Goal: Information Seeking & Learning: Compare options

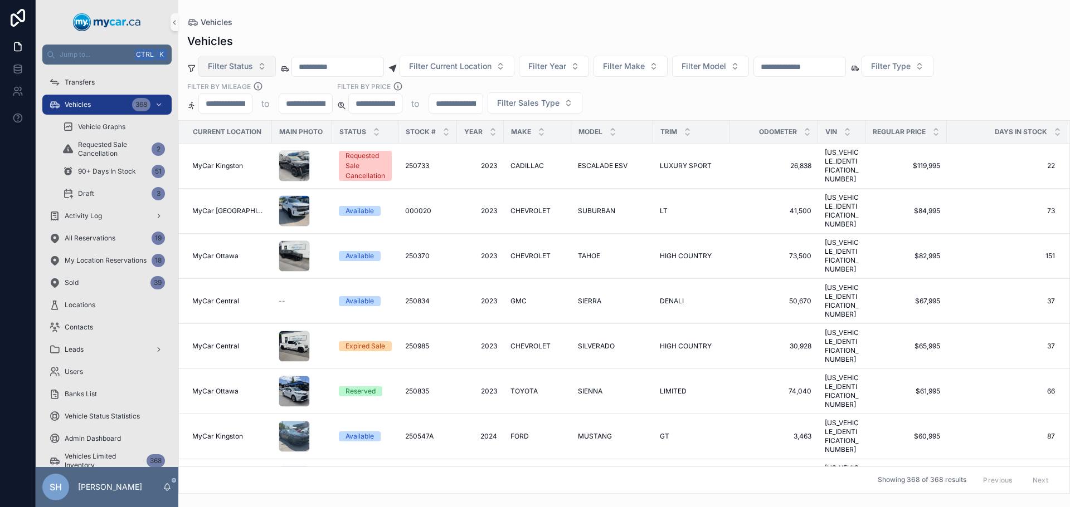
click at [236, 63] on span "Filter Status" at bounding box center [230, 66] width 45 height 11
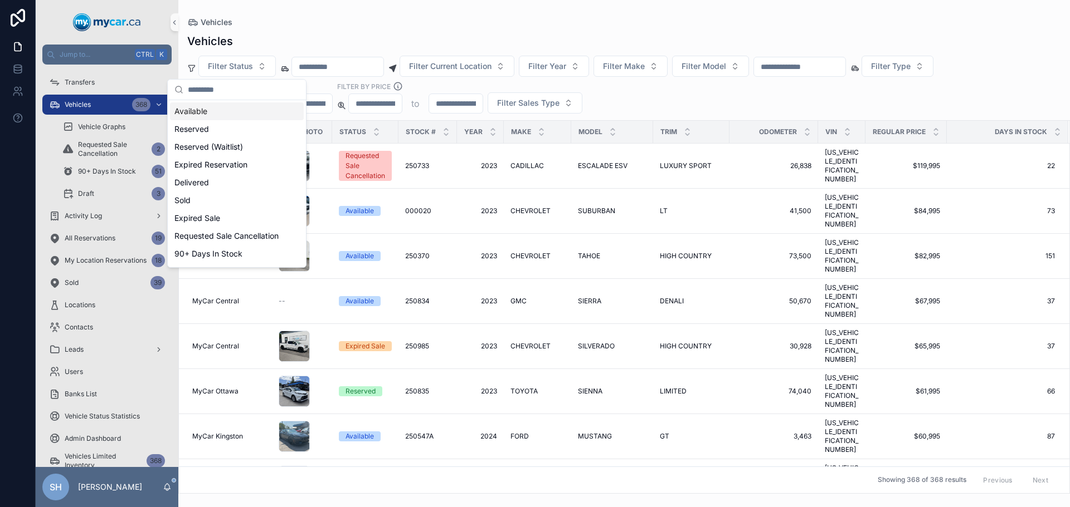
click at [189, 111] on div "Available" at bounding box center [237, 111] width 134 height 18
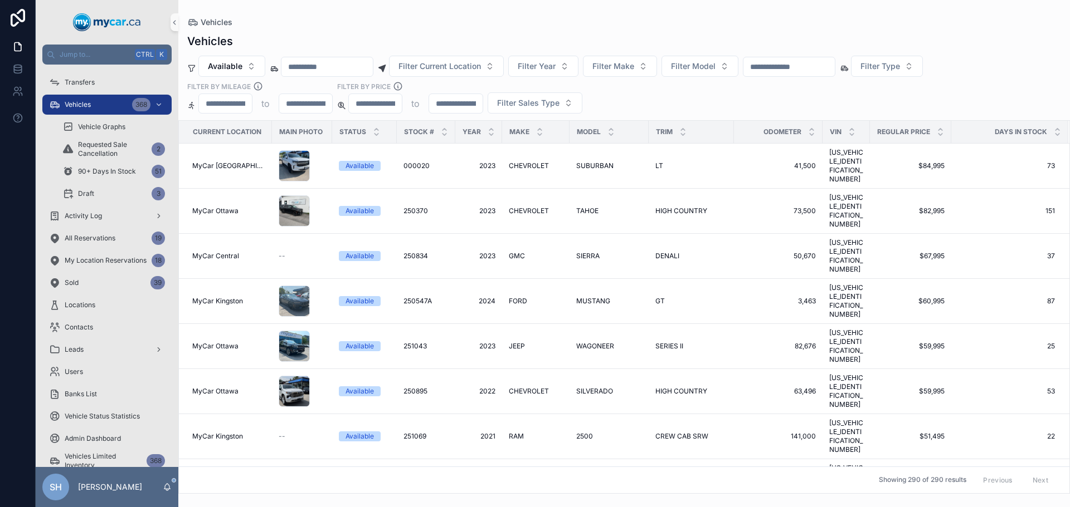
click at [367, 9] on div "Vehicles Vehicles Available Filter Current Location Filter Year Filter Make Fil…" at bounding box center [623, 247] width 891 height 494
click at [441, 62] on span "Filter Current Location" at bounding box center [439, 66] width 82 height 11
click at [469, 11] on div "Vehicles Vehicles Available Filter Current Location Filter Year Filter Make Fil…" at bounding box center [623, 247] width 891 height 494
click at [505, 99] on span "Filter Sales Type" at bounding box center [528, 102] width 62 height 11
click at [489, 151] on div "Wholesale" at bounding box center [534, 148] width 134 height 18
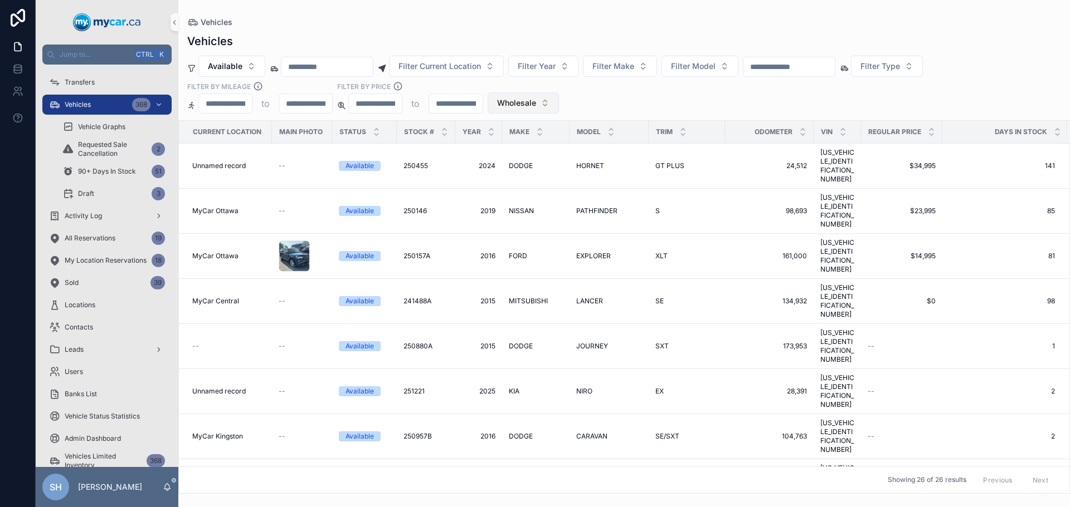
click at [515, 107] on span "Wholesale" at bounding box center [516, 102] width 39 height 11
click at [481, 185] on div "Retail" at bounding box center [523, 184] width 134 height 18
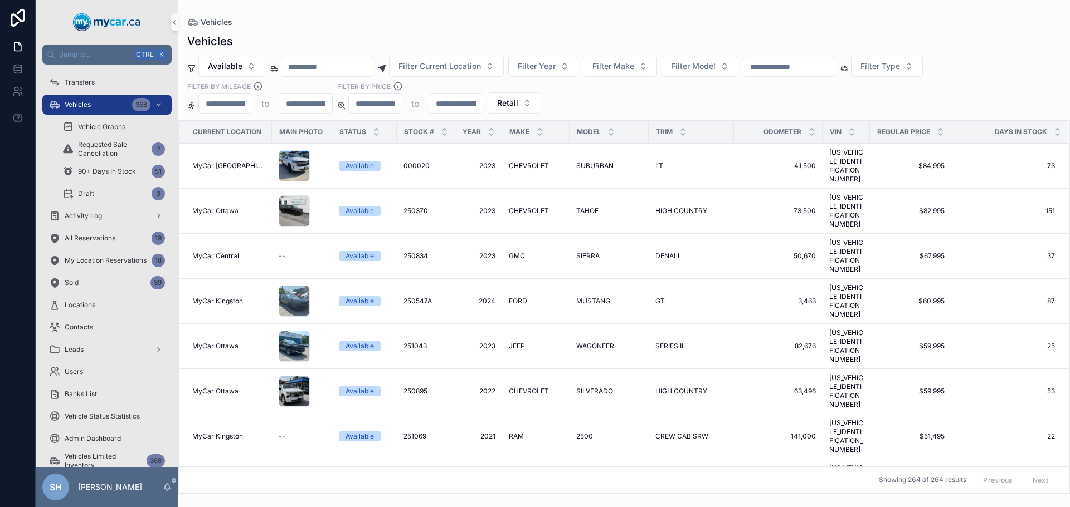
click at [484, 38] on div "Vehicles" at bounding box center [623, 41] width 873 height 16
